Goal: Transaction & Acquisition: Purchase product/service

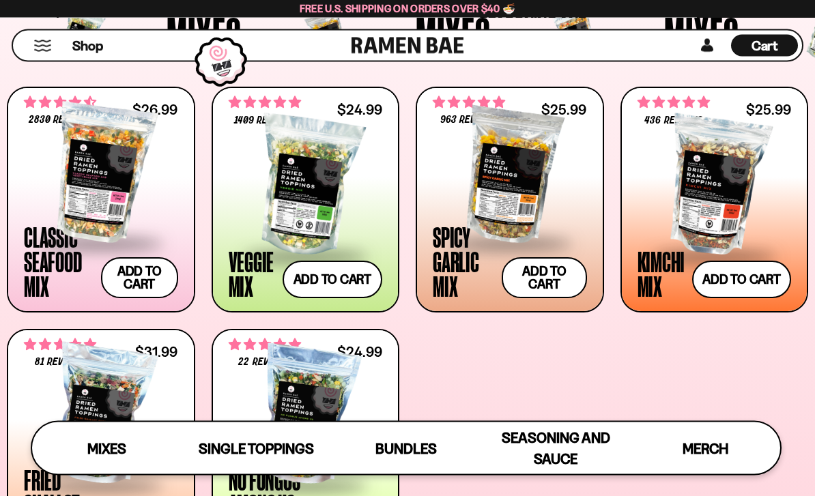
scroll to position [476, 0]
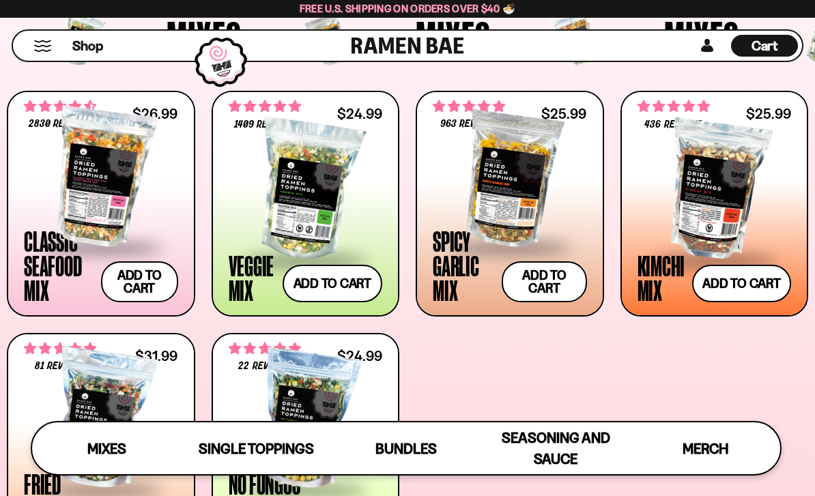
click at [348, 275] on button "Add to cart Add ― Regular price $24.99 Regular price Sale price $24.99 Unit pri…" at bounding box center [333, 284] width 100 height 38
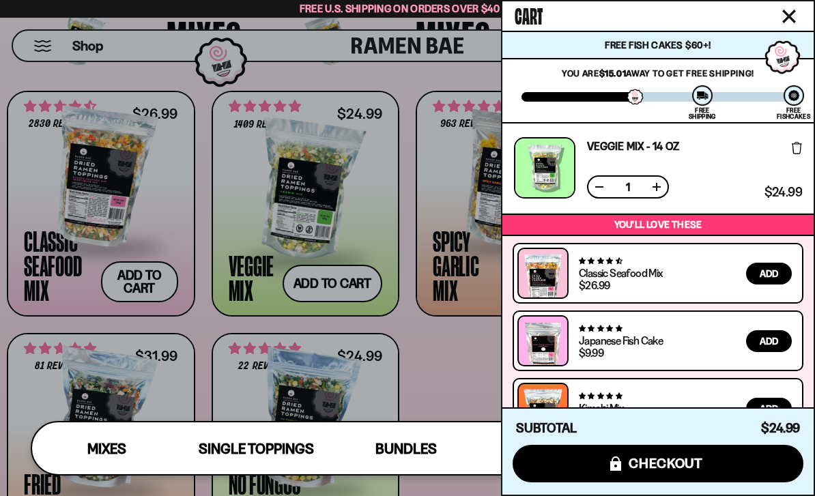
click at [451, 380] on div at bounding box center [407, 248] width 815 height 496
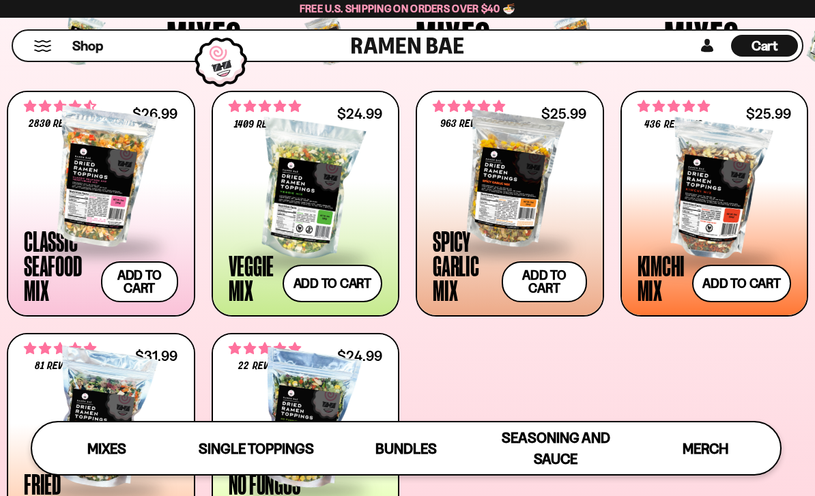
click at [744, 285] on button "Add to cart Add ― Regular price $25.99 Regular price Sale price $25.99 Unit pri…" at bounding box center [741, 284] width 99 height 38
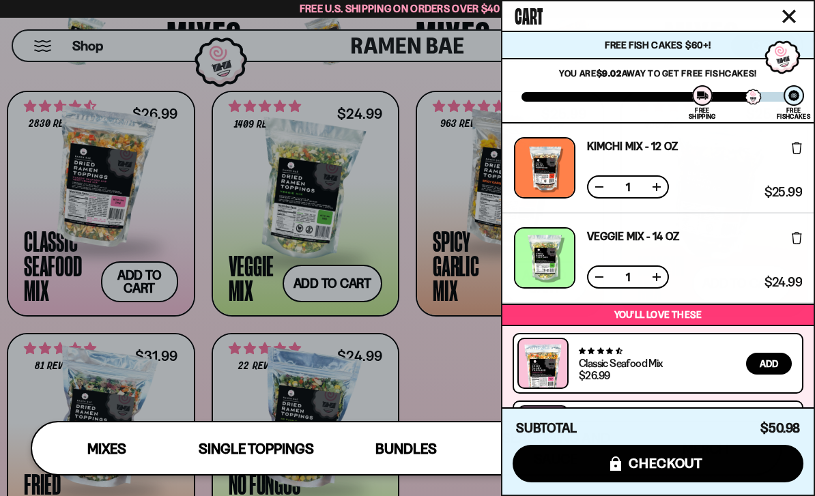
click at [449, 396] on div at bounding box center [407, 248] width 815 height 496
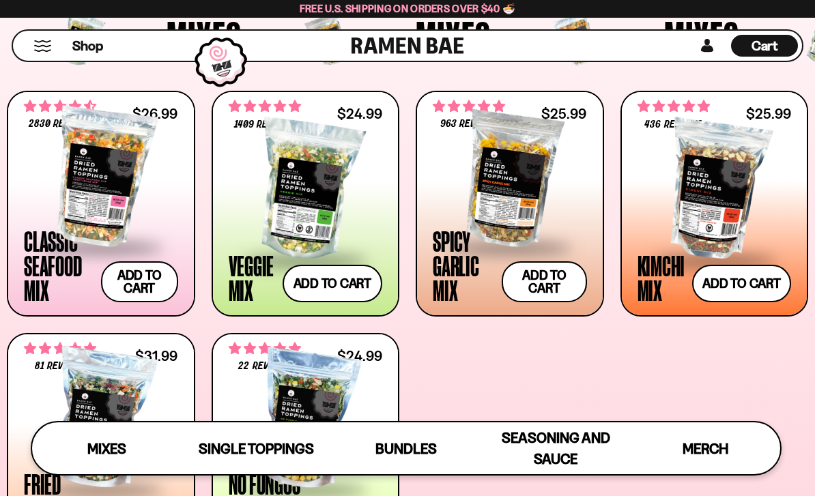
click at [141, 280] on button "Add to cart Add ― Regular price $26.99 Regular price Sale price $26.99 Unit pri…" at bounding box center [139, 281] width 77 height 41
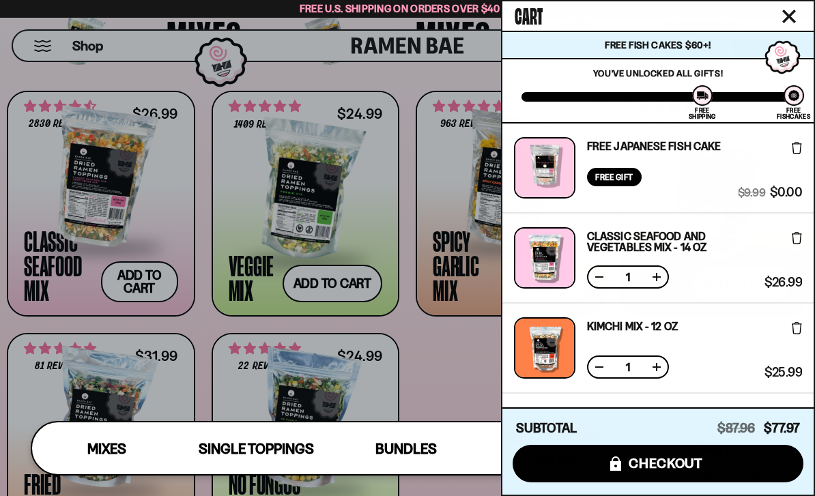
click at [456, 406] on div at bounding box center [407, 248] width 815 height 496
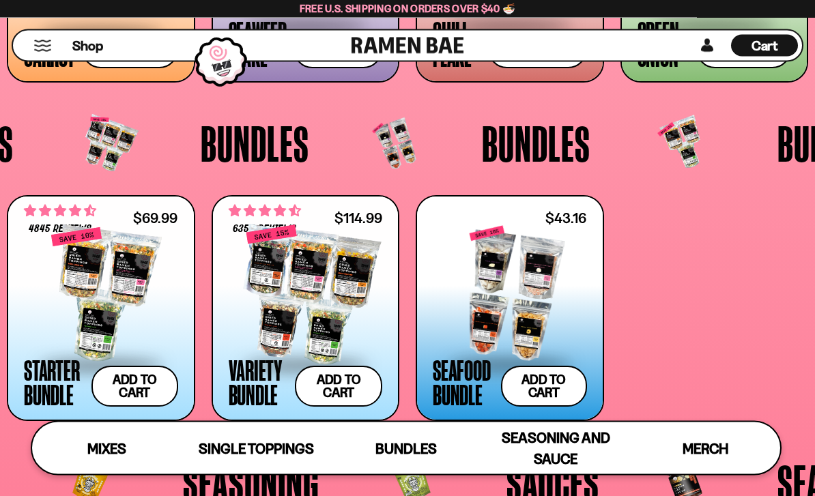
scroll to position [2263, 0]
click at [338, 247] on div at bounding box center [306, 295] width 154 height 137
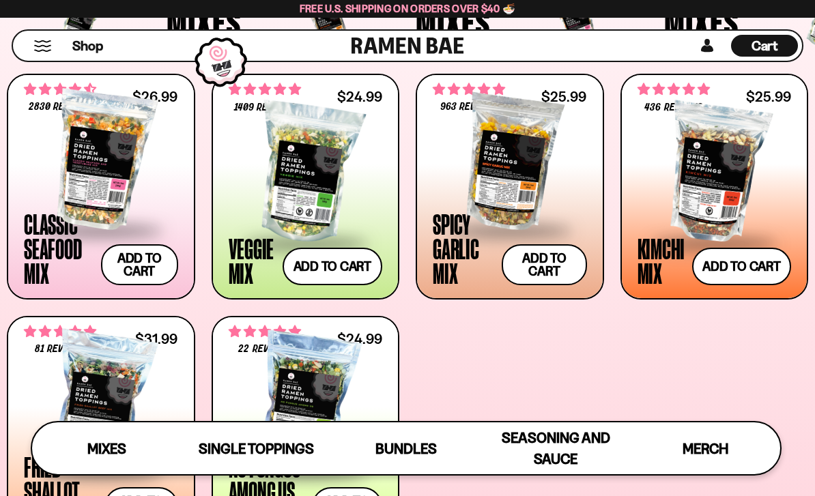
scroll to position [492, 0]
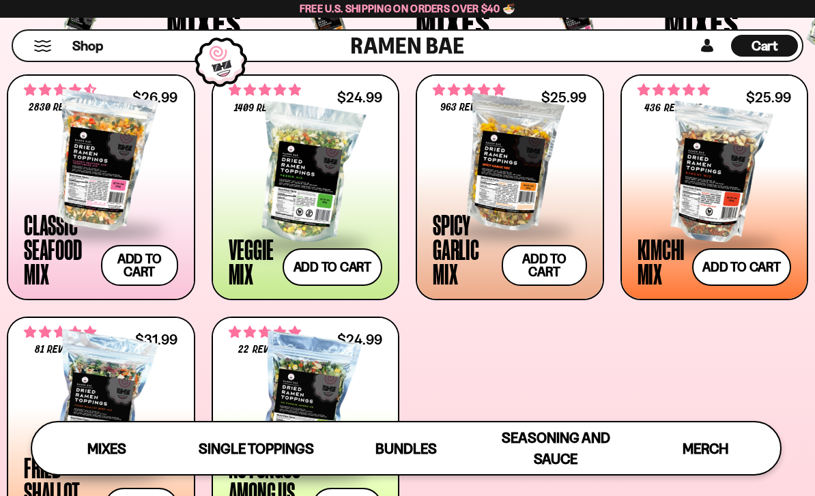
click at [740, 264] on button "Add to cart Add ― Regular price $25.99 Regular price Sale price $25.99 Unit pri…" at bounding box center [741, 268] width 99 height 38
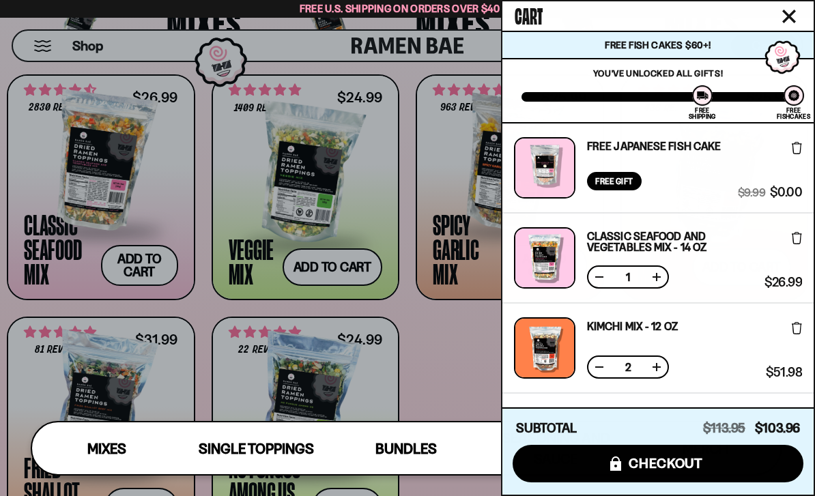
click at [443, 351] on div at bounding box center [407, 248] width 815 height 496
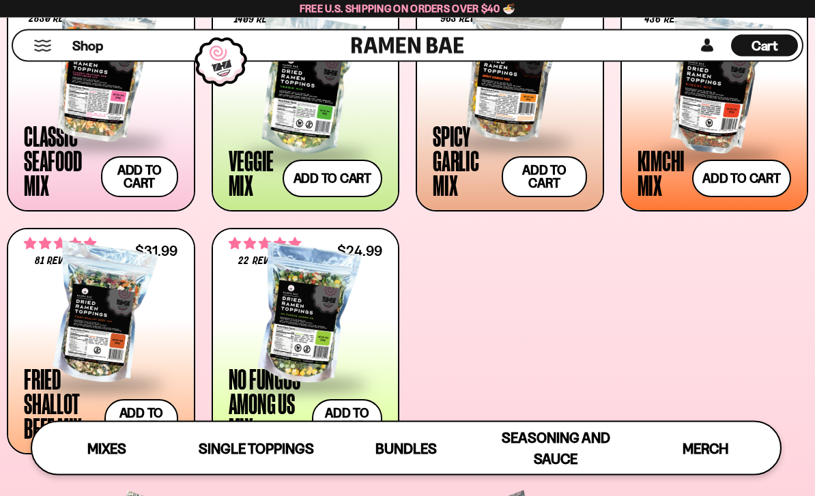
scroll to position [581, 0]
click at [307, 306] on div at bounding box center [306, 314] width 154 height 137
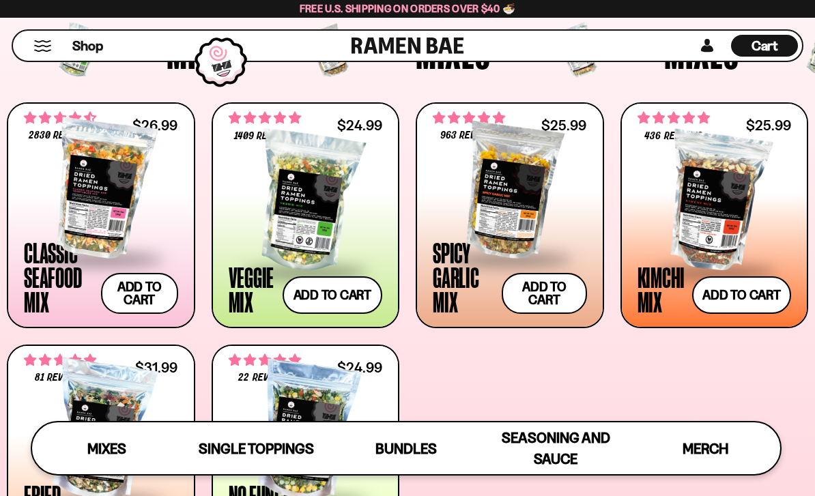
scroll to position [464, 0]
click at [354, 285] on button "Add to cart Add ― Regular price $24.99 Regular price Sale price $24.99 Unit pri…" at bounding box center [333, 296] width 100 height 38
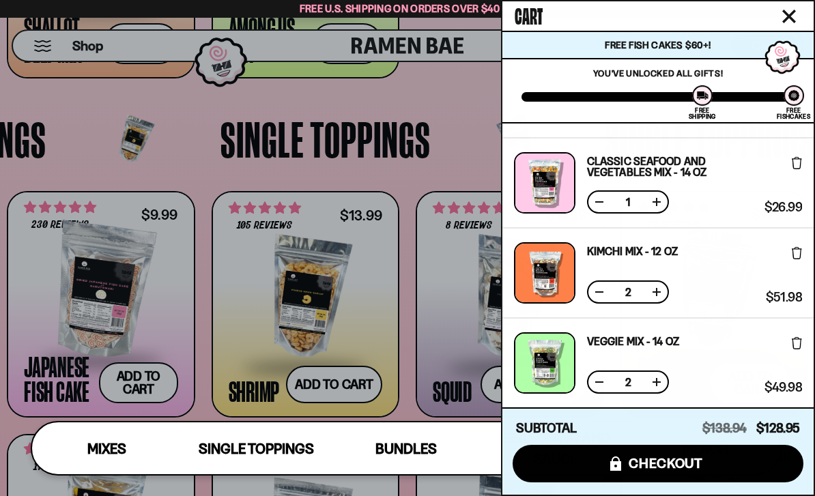
scroll to position [965, 0]
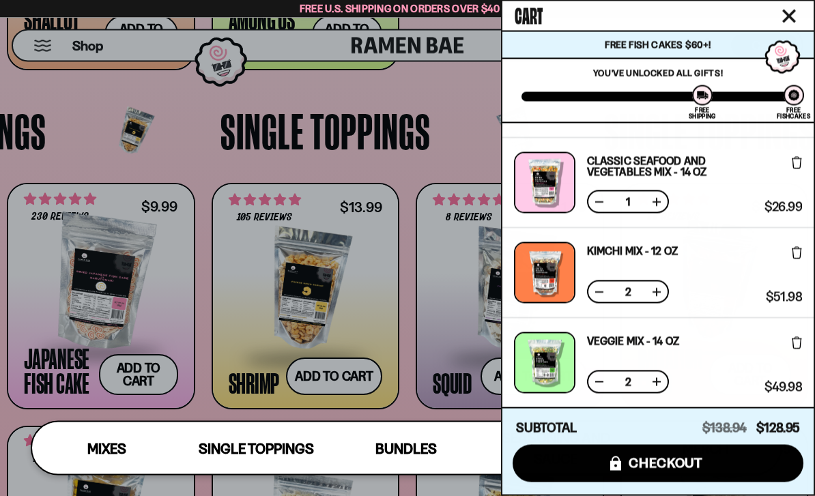
click at [442, 124] on div at bounding box center [407, 248] width 815 height 496
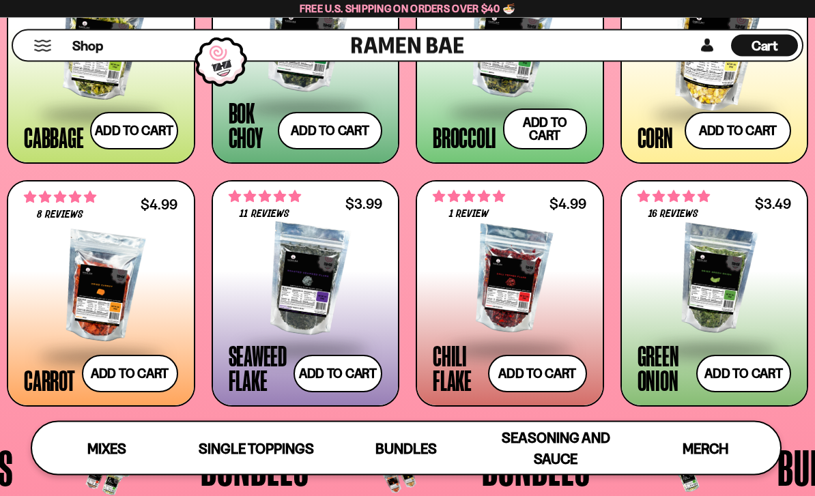
scroll to position [1939, 0]
click at [302, 289] on div at bounding box center [306, 280] width 154 height 137
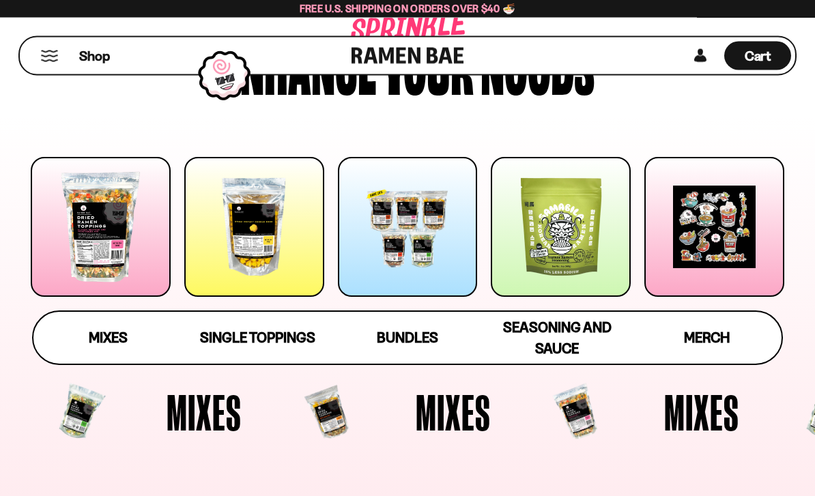
scroll to position [0, 0]
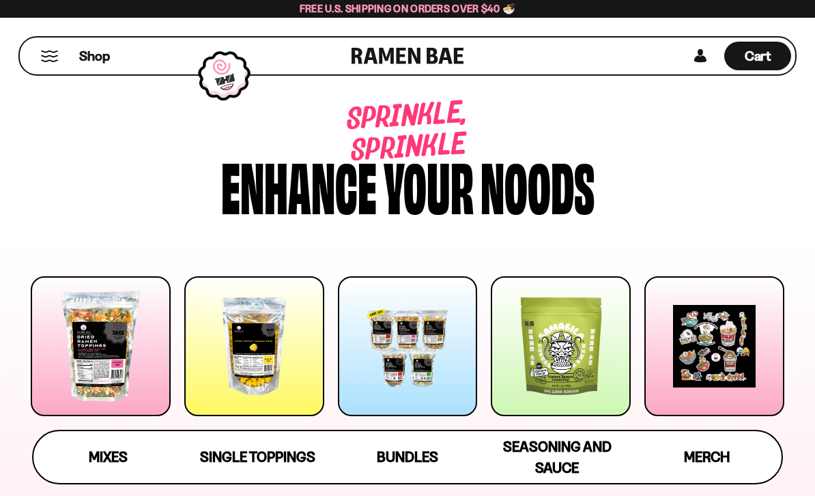
click at [762, 49] on span "Cart" at bounding box center [758, 56] width 27 height 16
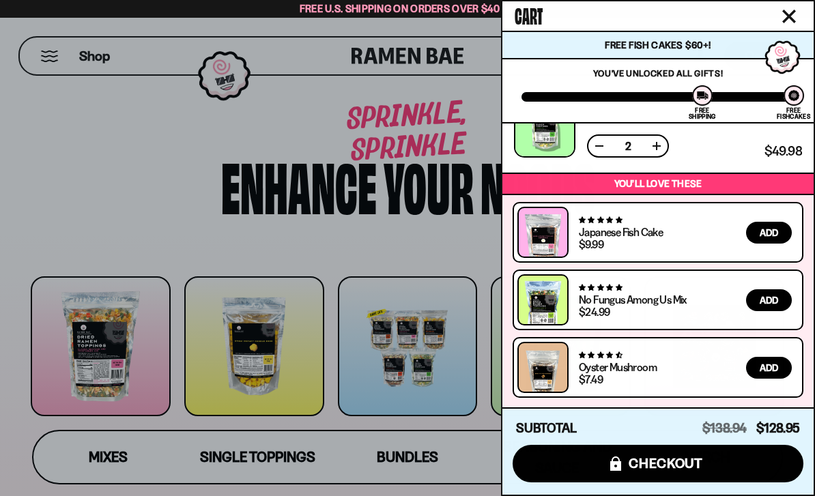
scroll to position [311, 0]
click at [657, 459] on span "checkout" at bounding box center [666, 463] width 74 height 15
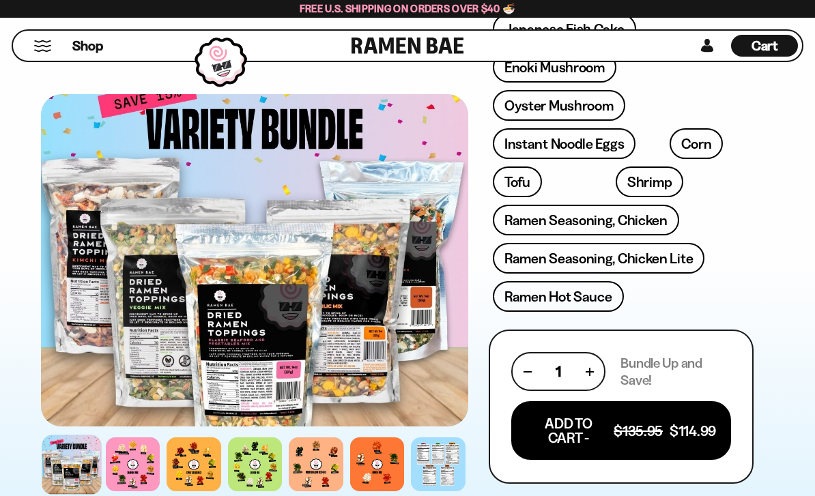
scroll to position [571, 0]
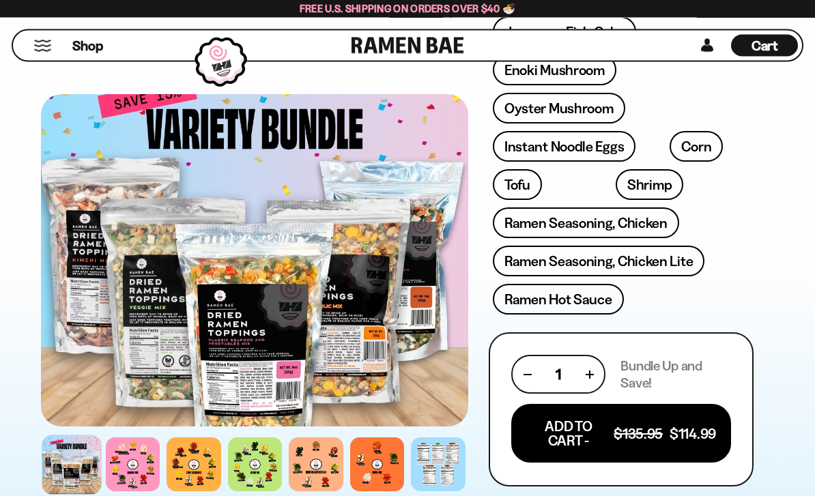
click at [439, 492] on div at bounding box center [438, 465] width 55 height 55
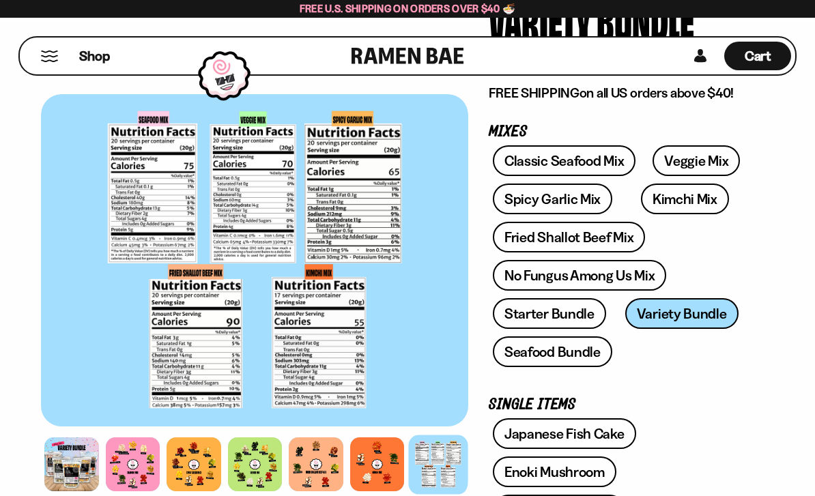
scroll to position [0, 0]
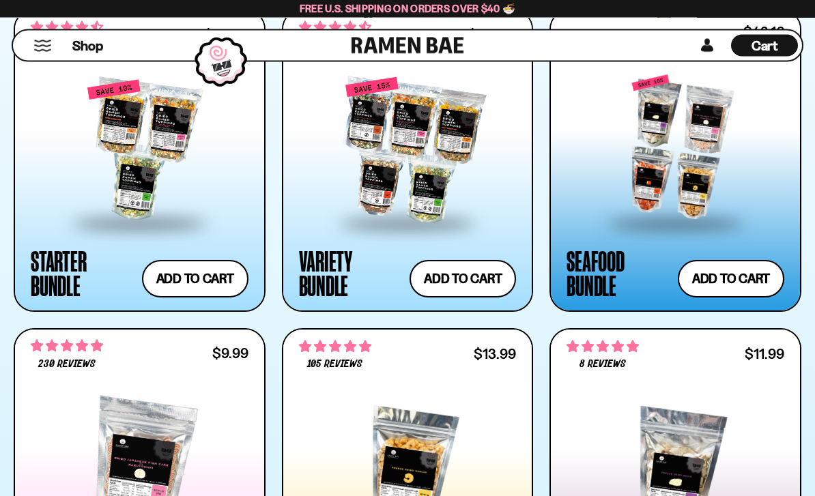
scroll to position [1483, 0]
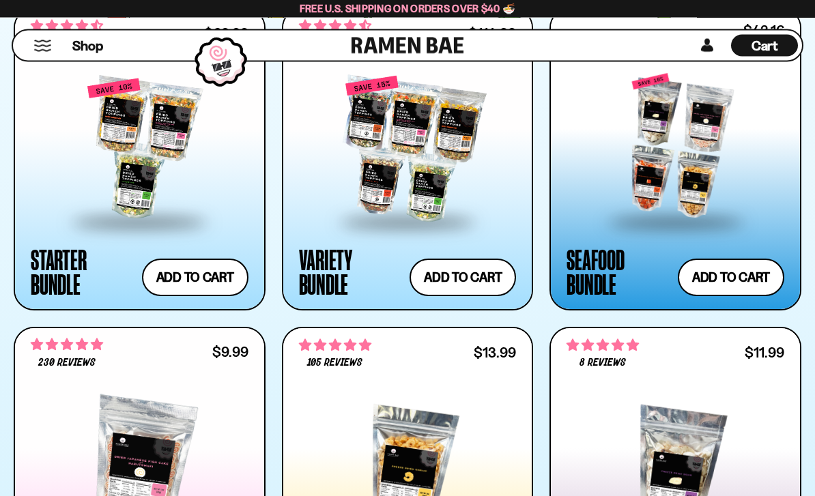
click at [675, 141] on div at bounding box center [676, 147] width 218 height 146
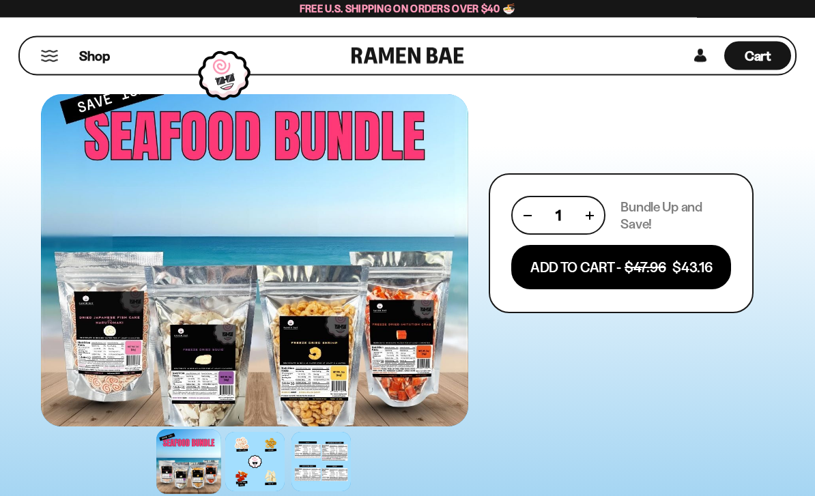
scroll to position [15, 0]
